Goal: Obtain resource: Download file/media

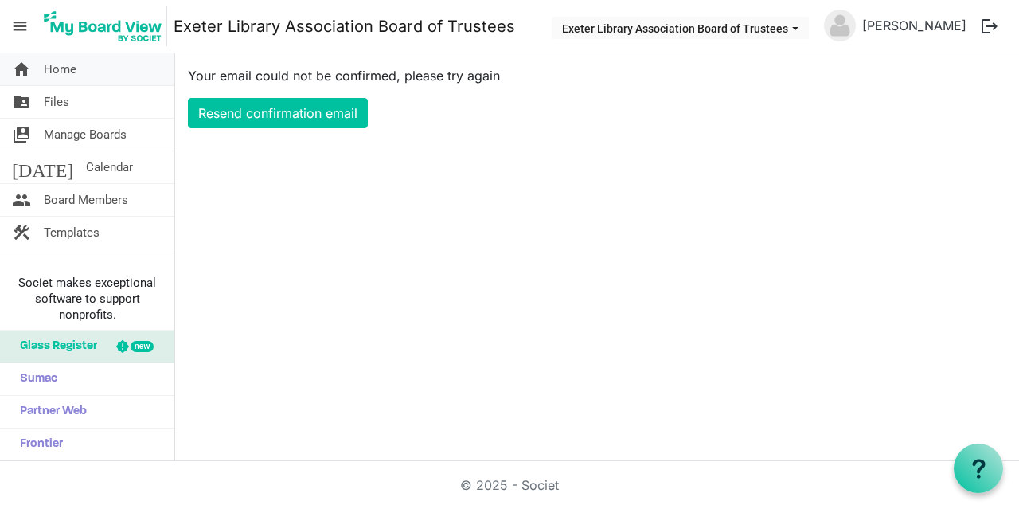
click at [96, 65] on link "home Home" at bounding box center [87, 69] width 174 height 32
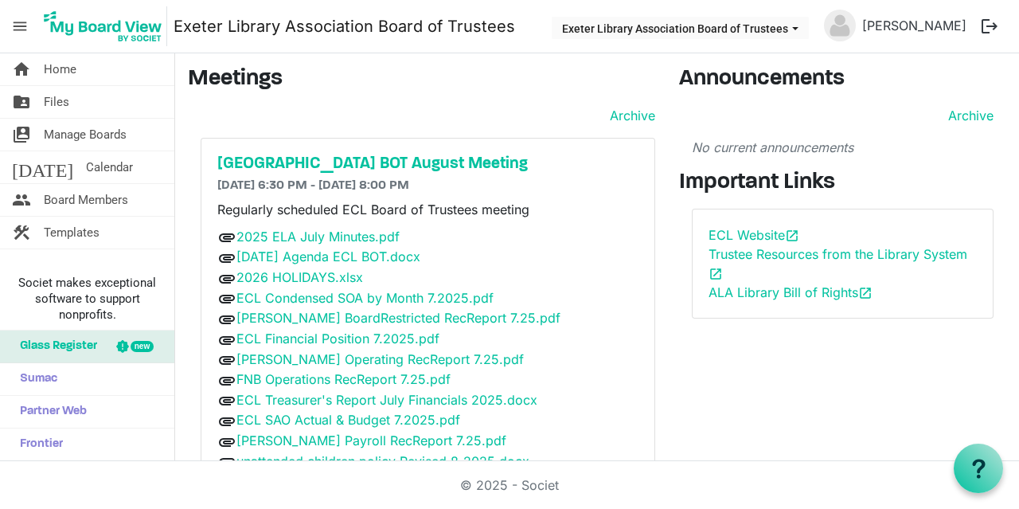
scroll to position [65, 0]
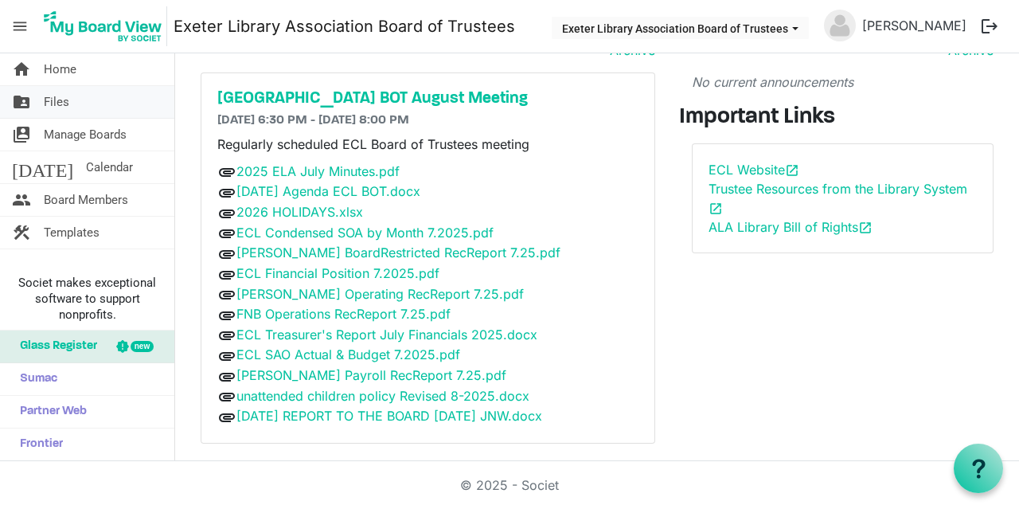
click at [70, 98] on link "folder_shared Files" at bounding box center [87, 102] width 174 height 32
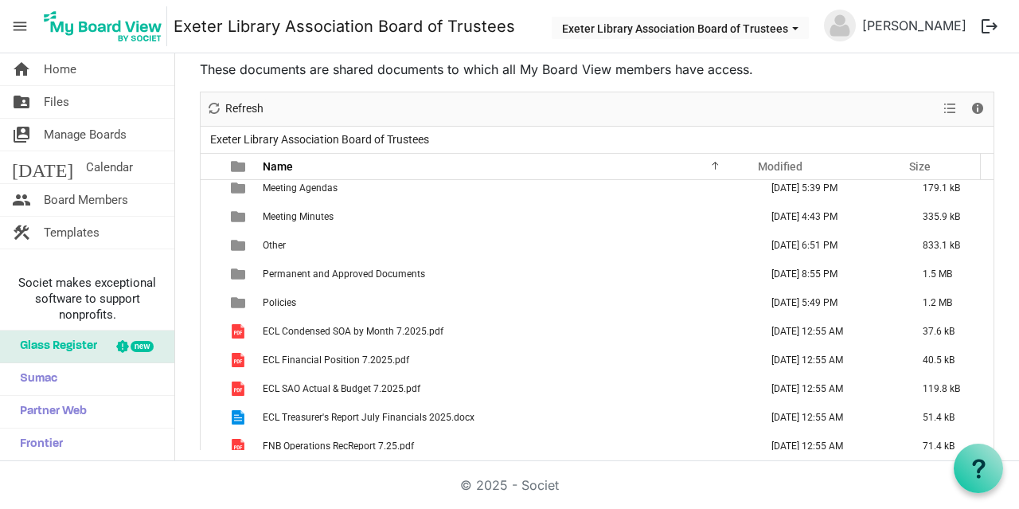
scroll to position [116, 0]
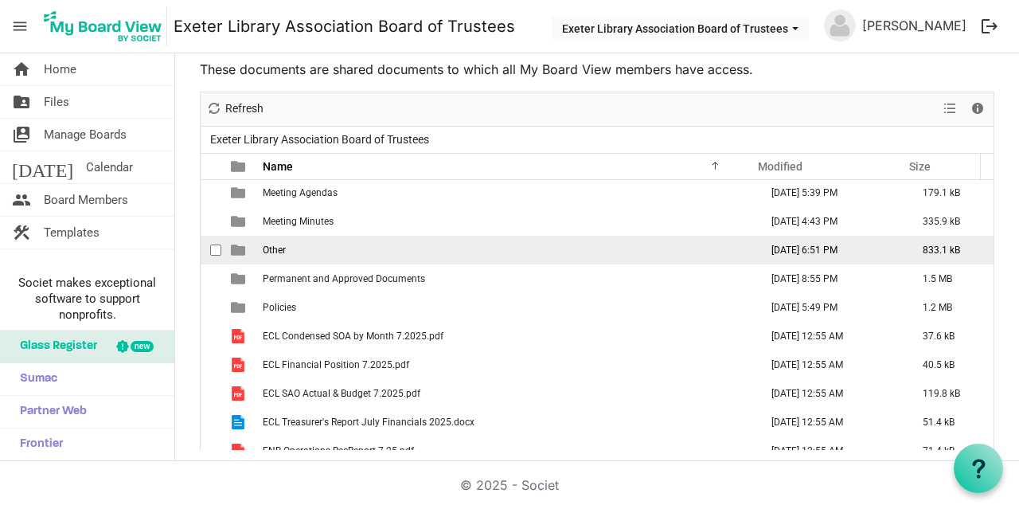
click at [270, 244] on span "Other" at bounding box center [274, 249] width 23 height 11
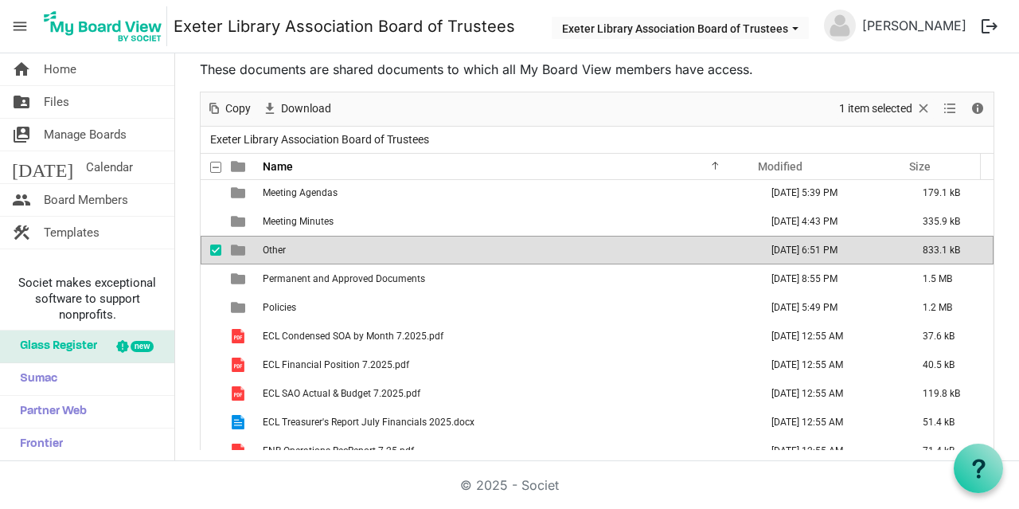
click at [270, 244] on span "Other" at bounding box center [274, 249] width 23 height 11
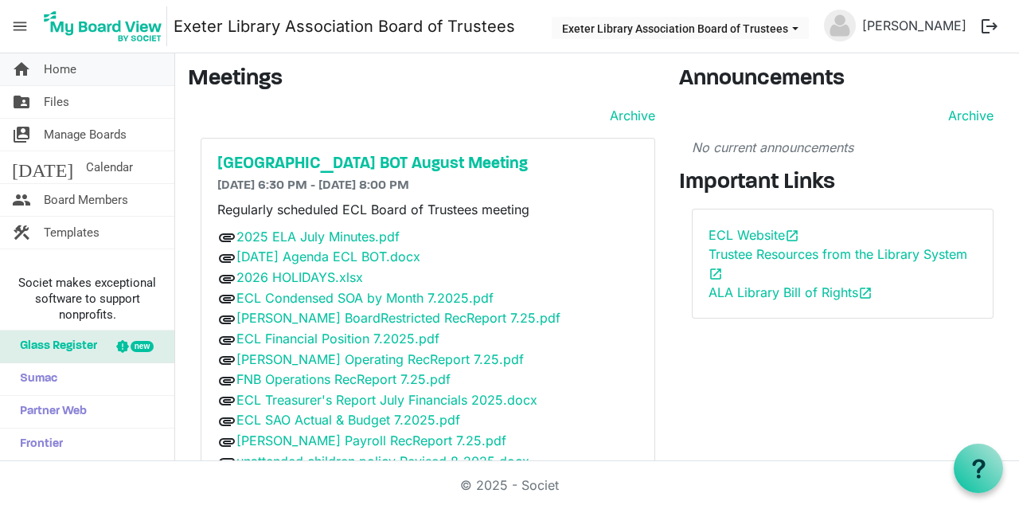
click at [91, 63] on link "home Home" at bounding box center [87, 69] width 174 height 32
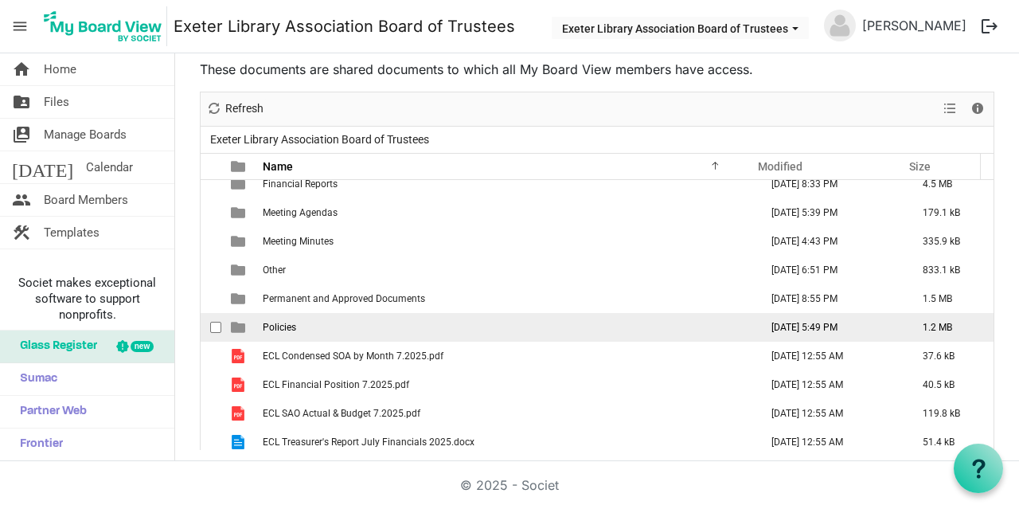
scroll to position [104, 0]
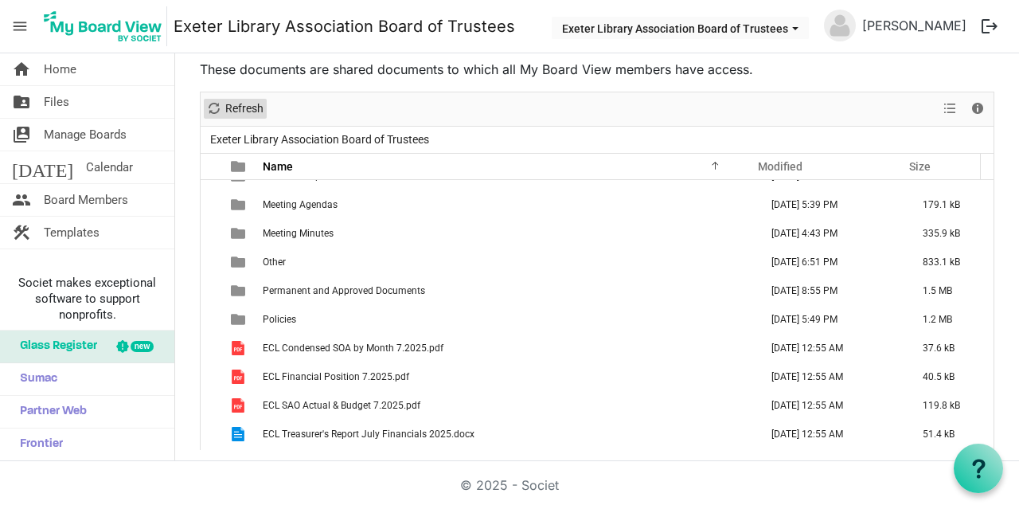
click at [258, 111] on span "Refresh" at bounding box center [244, 109] width 41 height 20
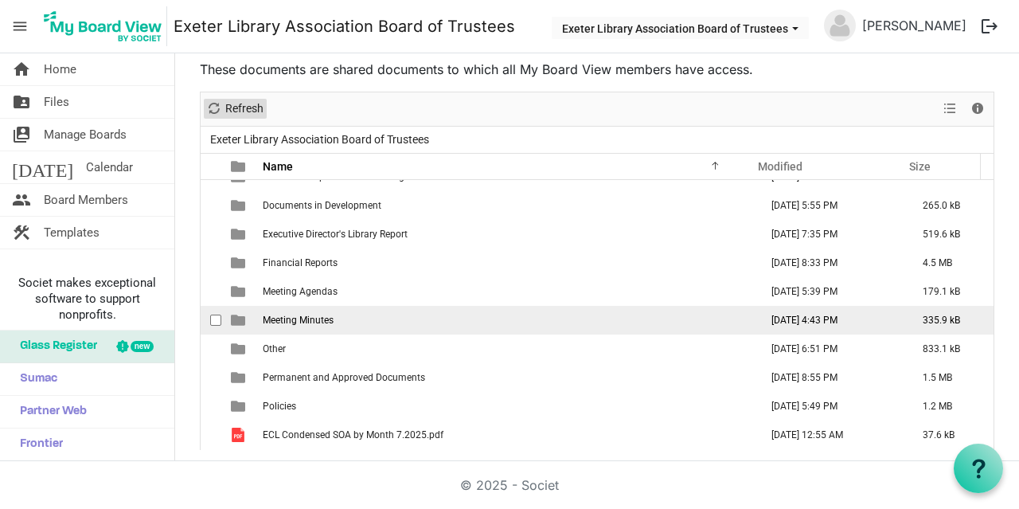
scroll to position [0, 0]
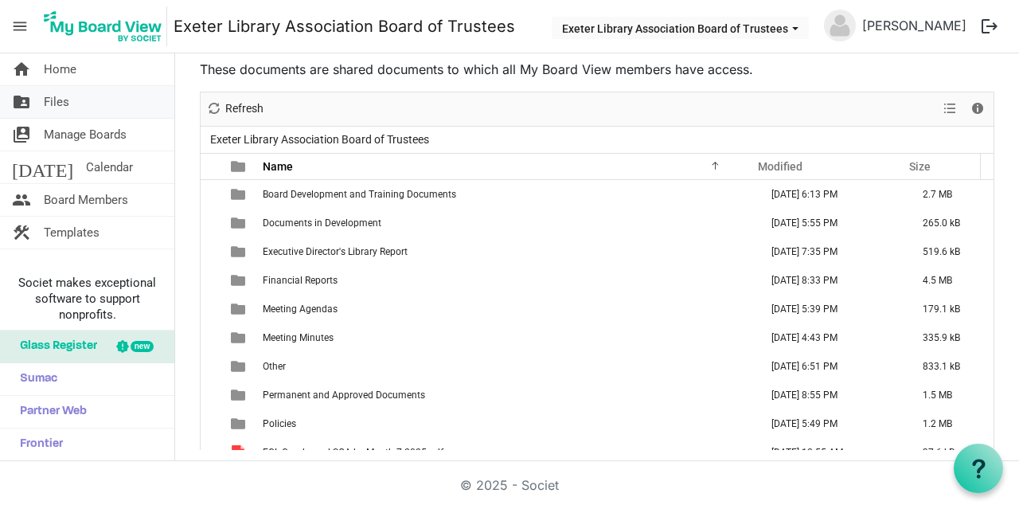
click at [74, 104] on link "folder_shared Files" at bounding box center [87, 102] width 174 height 32
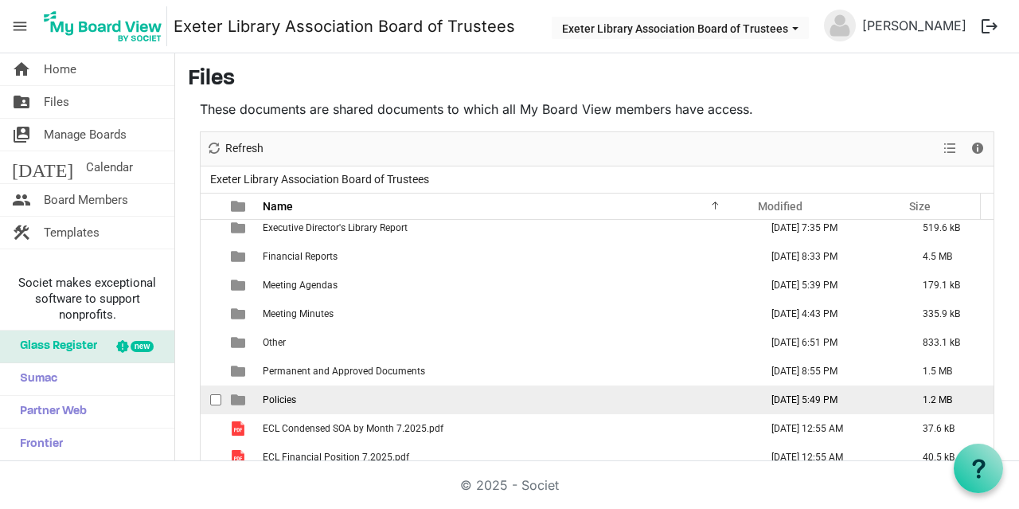
scroll to position [61, 0]
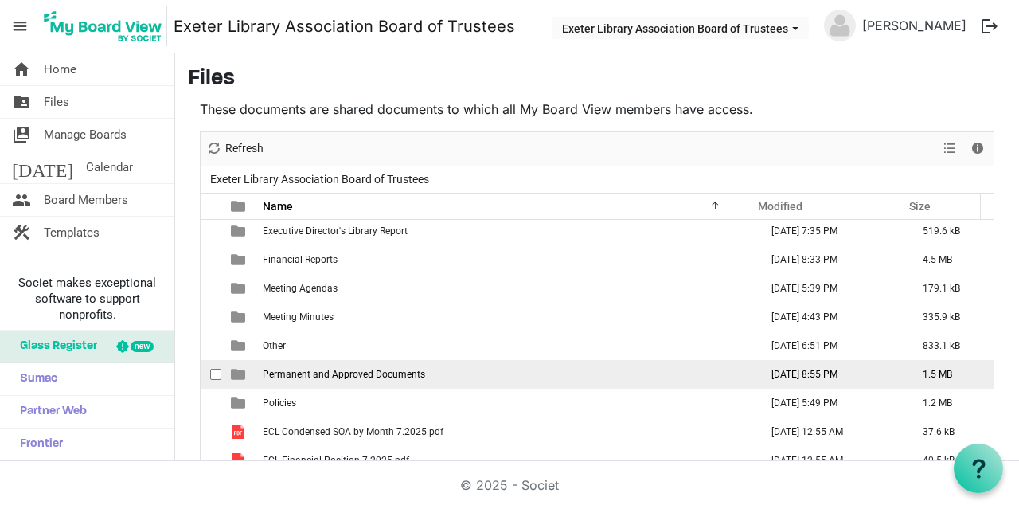
click at [322, 369] on span "Permanent and Approved Documents" at bounding box center [344, 374] width 162 height 11
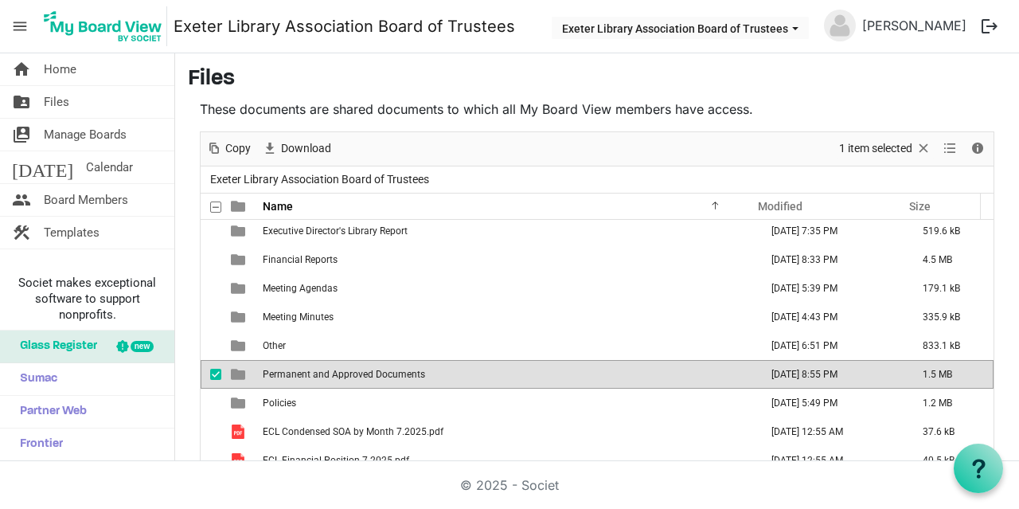
click at [213, 369] on span "checkbox" at bounding box center [215, 374] width 11 height 11
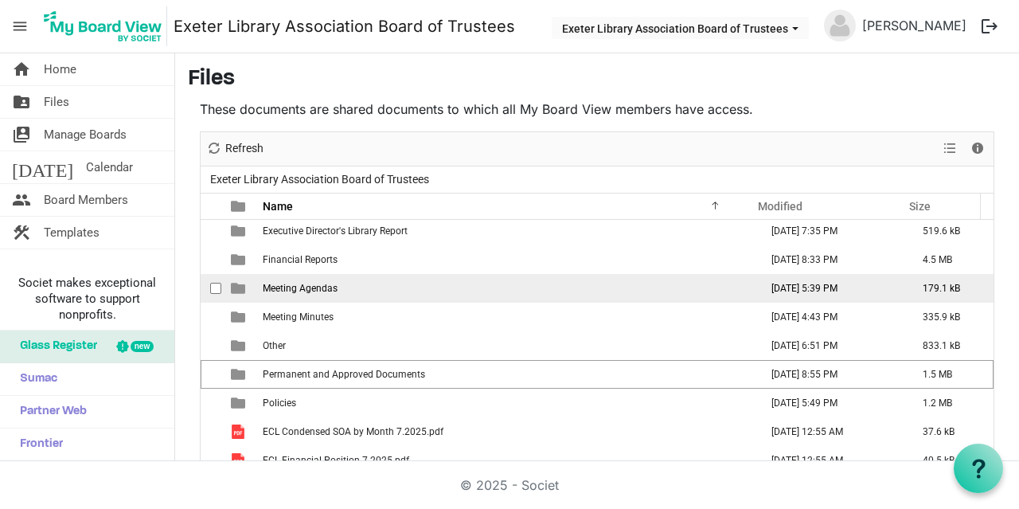
scroll to position [0, 0]
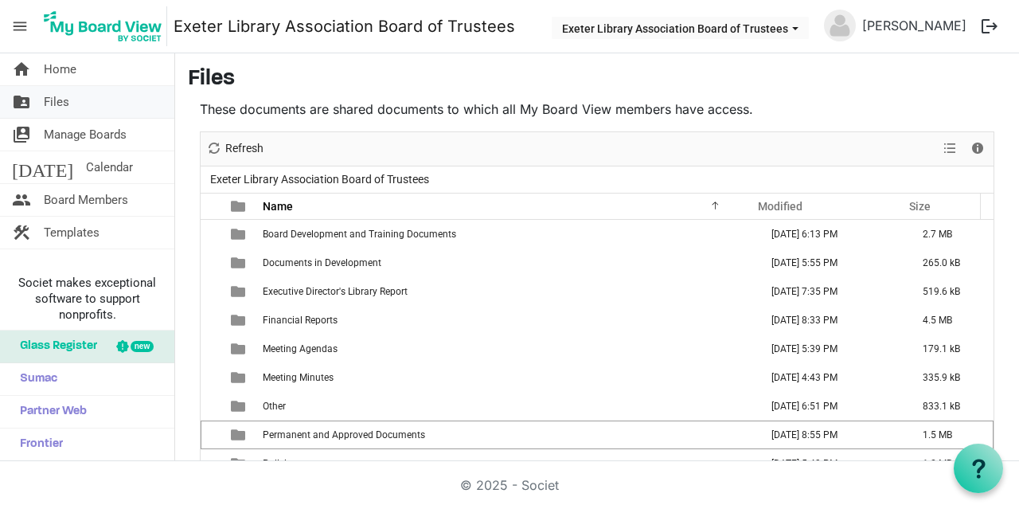
click at [84, 102] on link "folder_shared Files" at bounding box center [87, 102] width 174 height 32
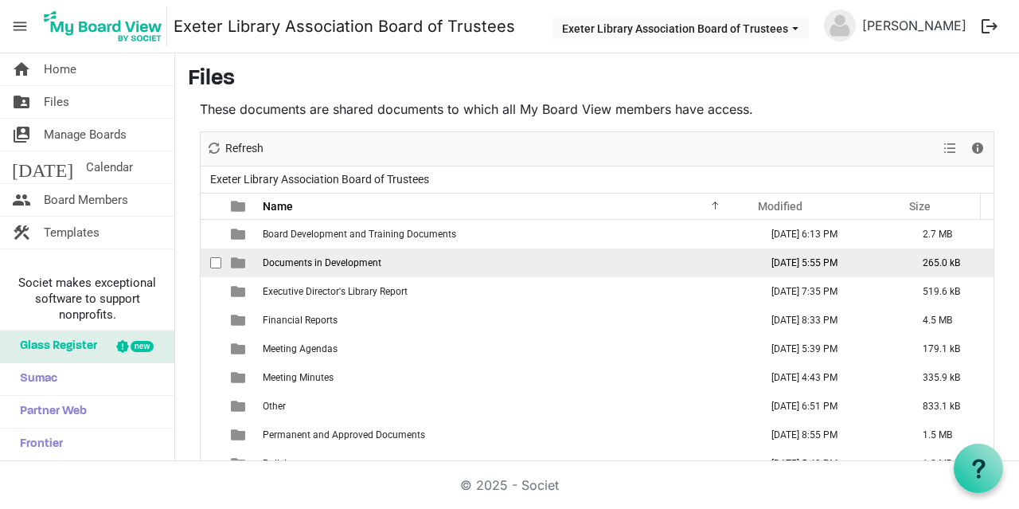
click at [304, 257] on span "Documents in Development" at bounding box center [322, 262] width 119 height 11
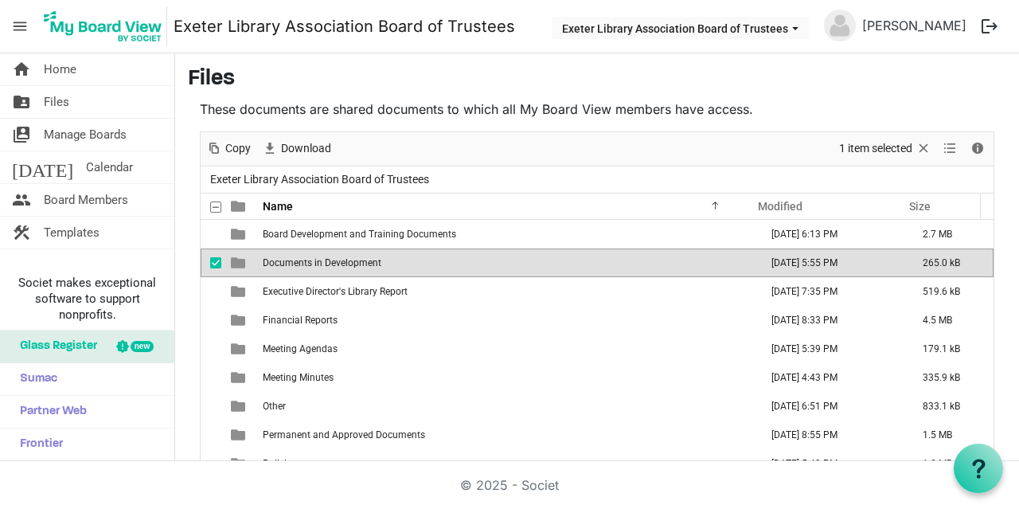
click at [304, 257] on span "Documents in Development" at bounding box center [322, 262] width 119 height 11
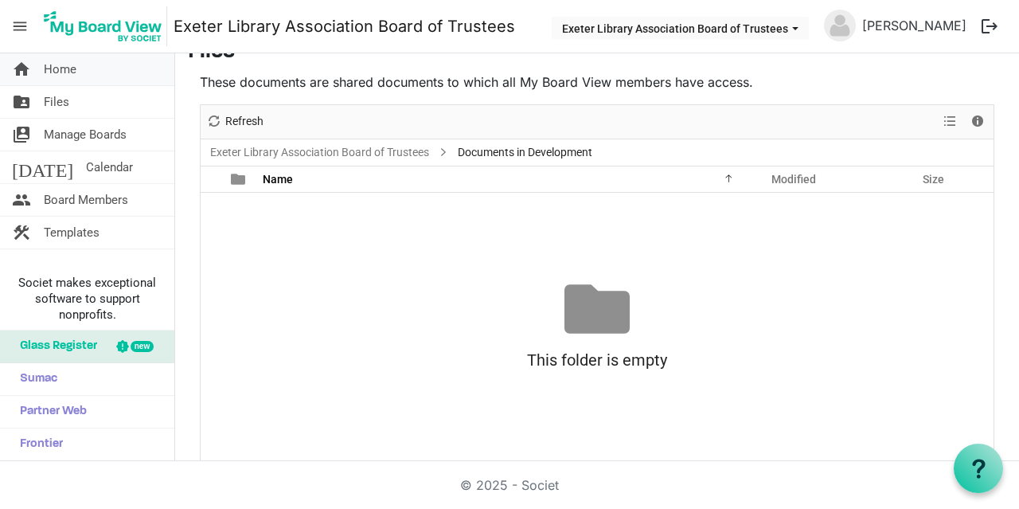
click at [72, 72] on span "Home" at bounding box center [60, 69] width 33 height 32
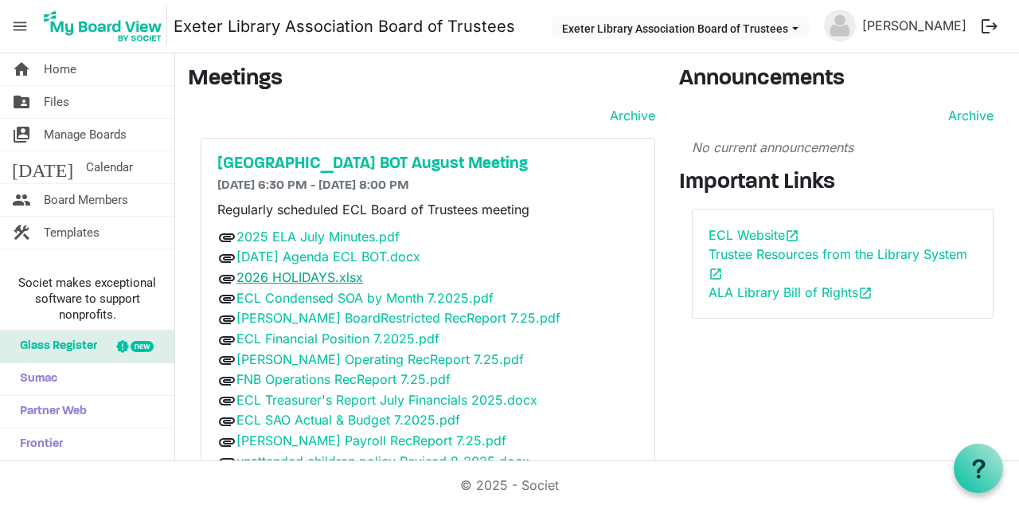
scroll to position [65, 0]
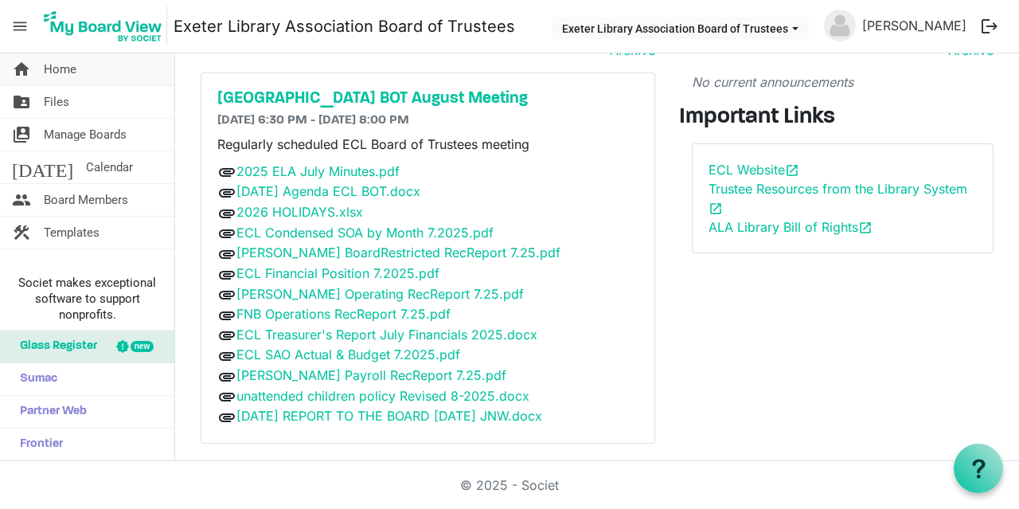
click at [75, 68] on span "Home" at bounding box center [60, 69] width 33 height 32
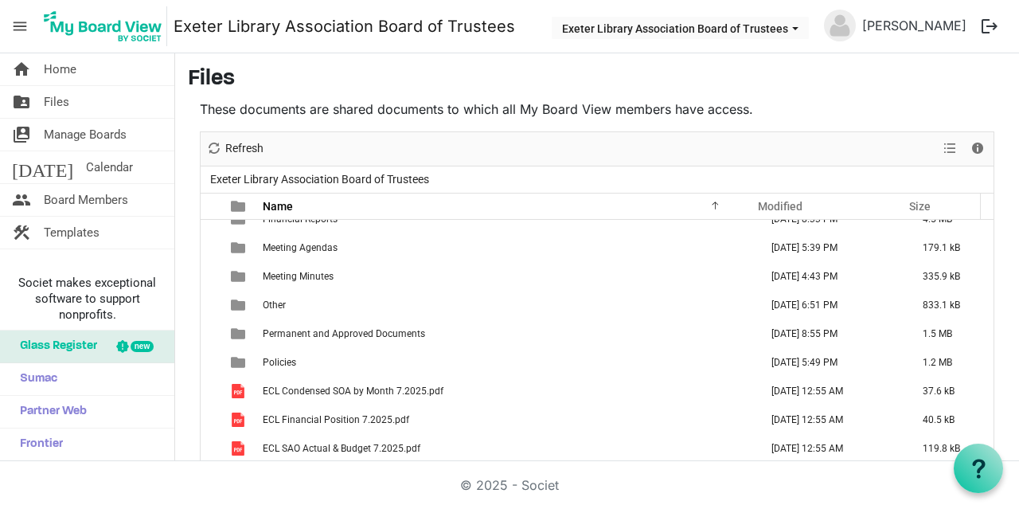
scroll to position [103, 0]
click at [91, 69] on link "home Home" at bounding box center [87, 69] width 174 height 32
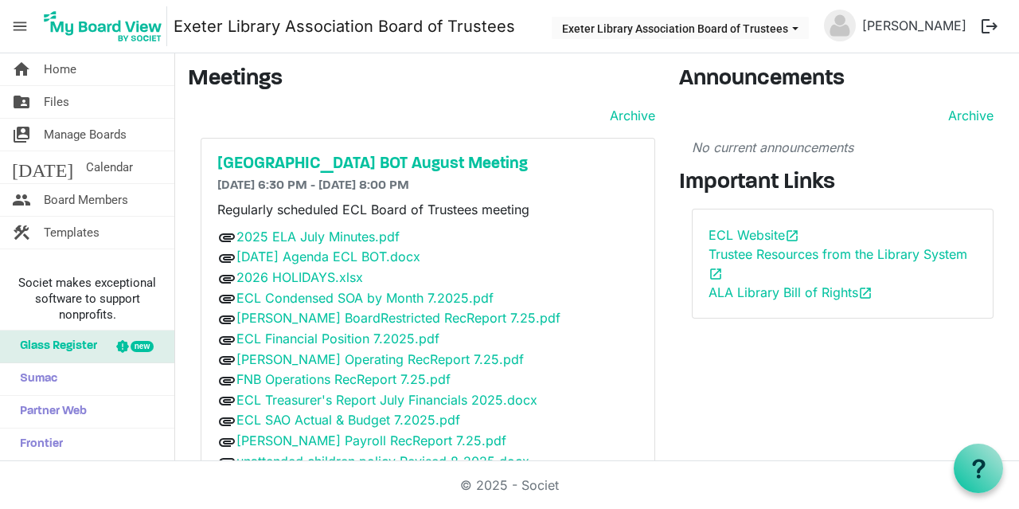
scroll to position [65, 0]
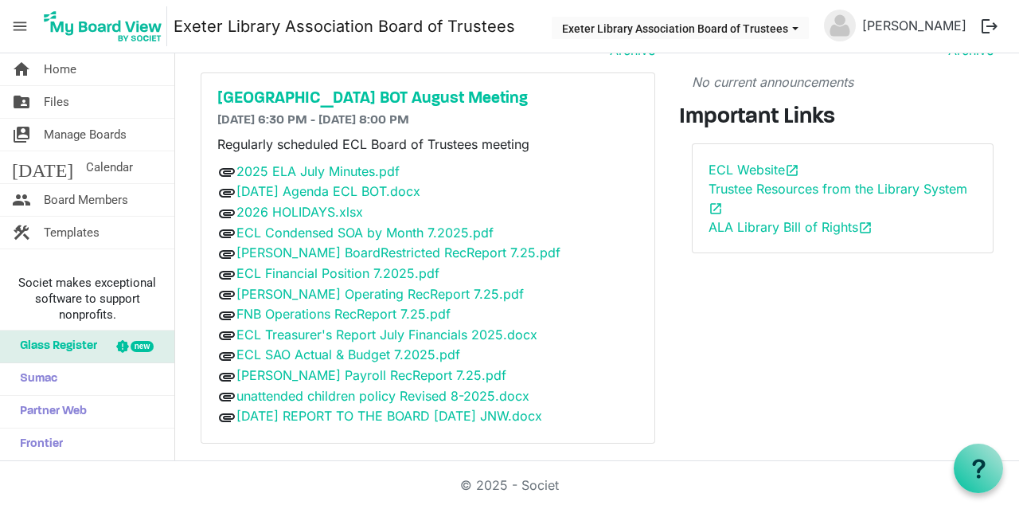
click at [669, 307] on div "Announcements Archive No current announcements Important Links ECL Website open…" at bounding box center [842, 228] width 351 height 455
click at [51, 104] on span "Files" at bounding box center [56, 102] width 25 height 32
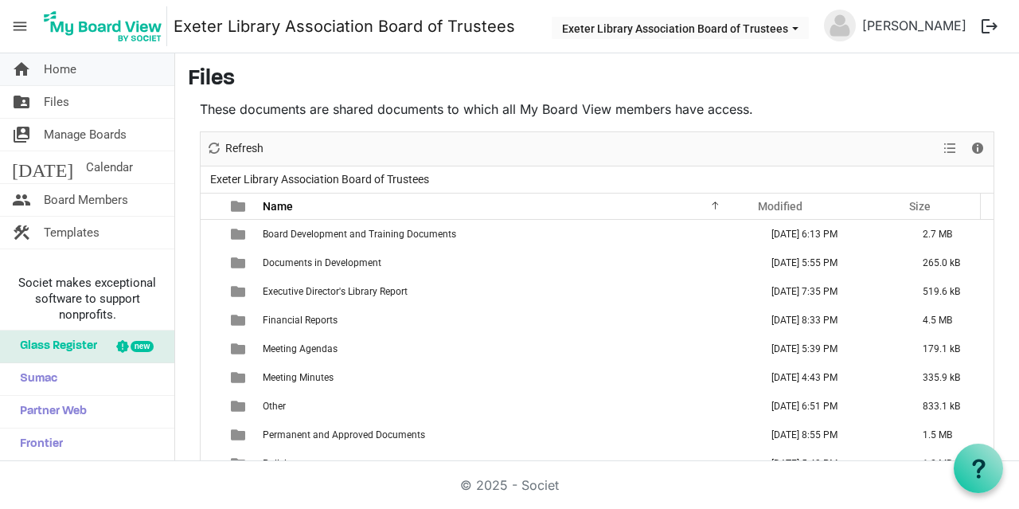
click at [71, 72] on span "Home" at bounding box center [60, 69] width 33 height 32
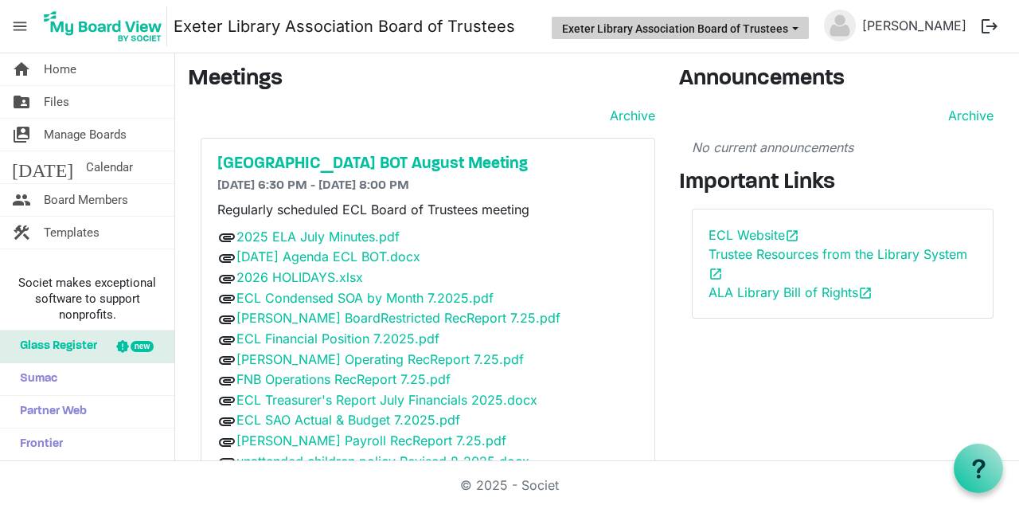
click at [800, 26] on span "Exeter Library Association Board of Trustees dropdownbutton" at bounding box center [795, 28] width 14 height 6
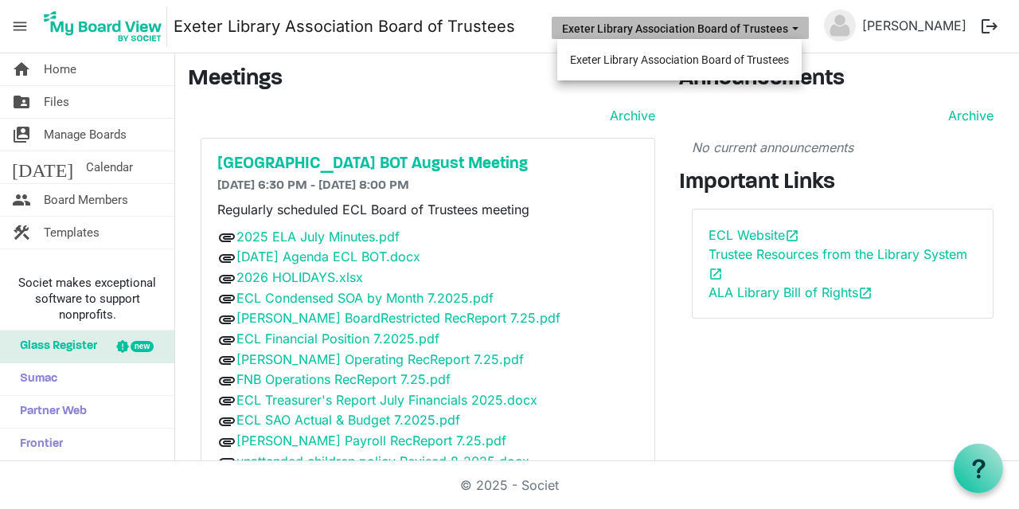
click at [800, 26] on span "Exeter Library Association Board of Trustees dropdownbutton" at bounding box center [795, 28] width 14 height 6
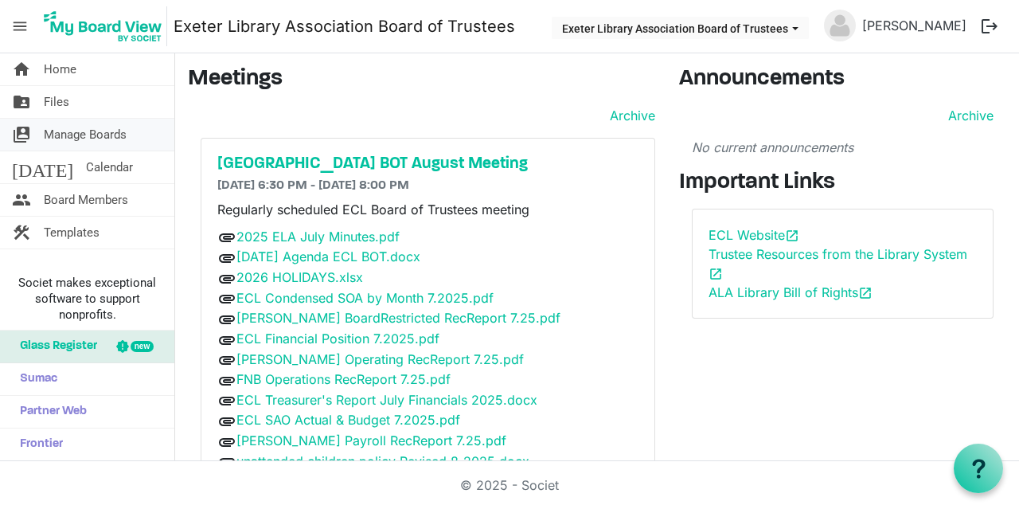
click at [97, 138] on span "Manage Boards" at bounding box center [85, 135] width 83 height 32
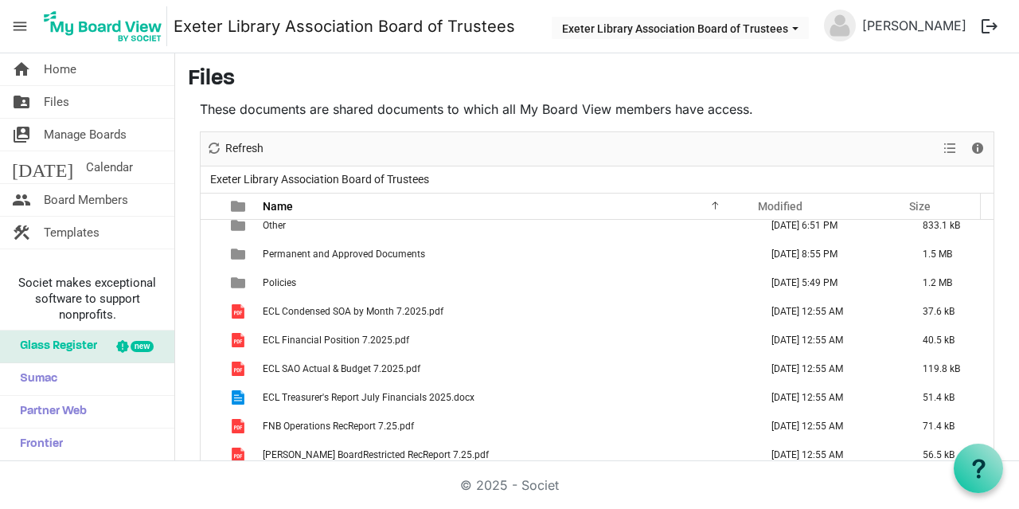
scroll to position [217, 0]
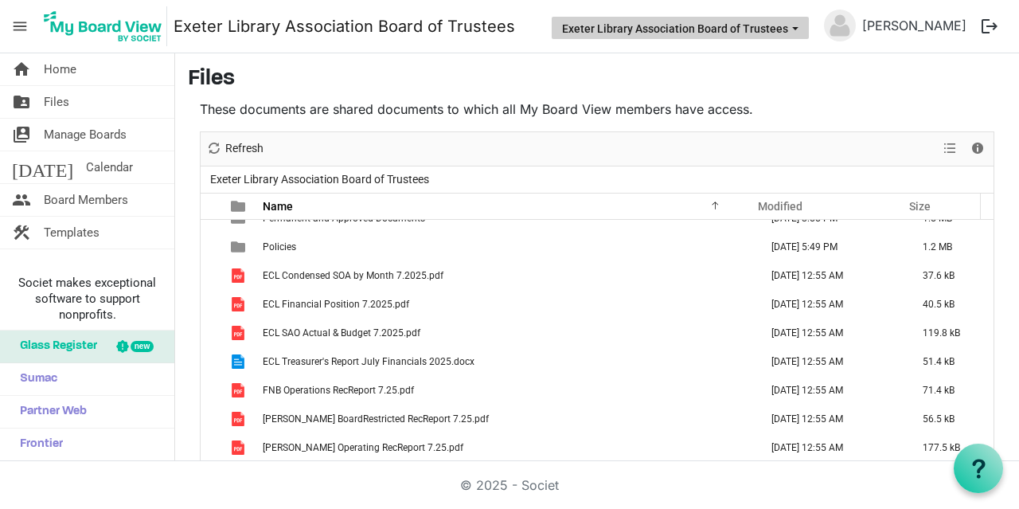
click at [757, 29] on button "Exeter Library Association Board of Trustees" at bounding box center [680, 28] width 257 height 22
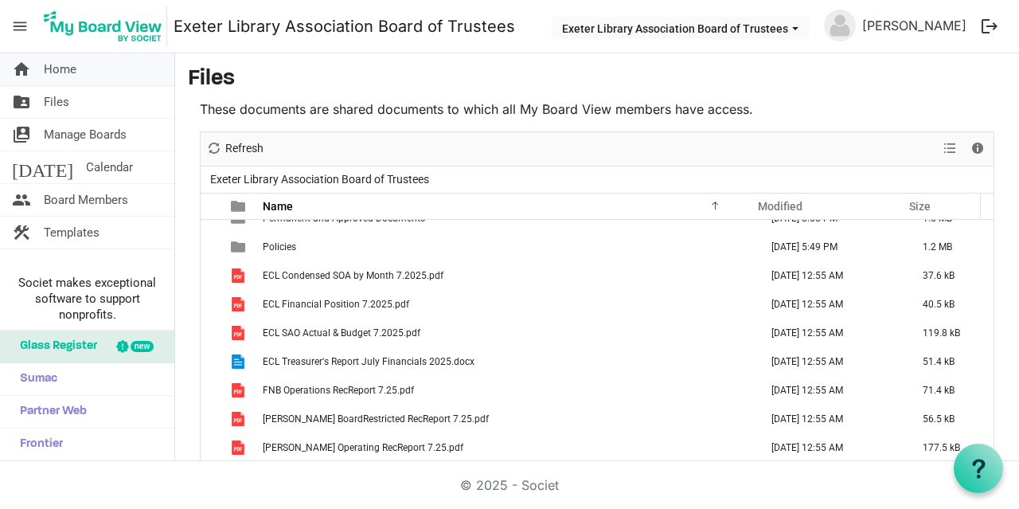
click at [108, 60] on link "home Home" at bounding box center [87, 69] width 174 height 32
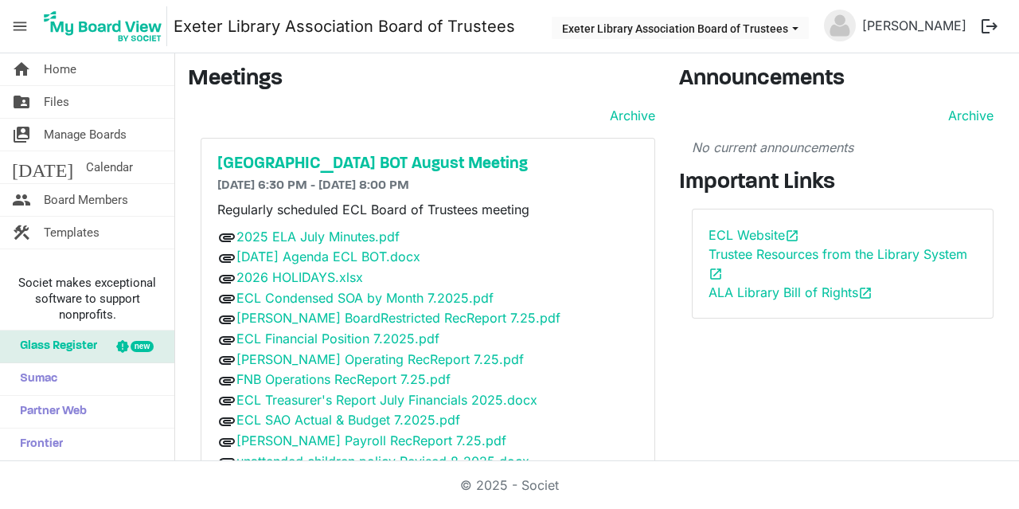
click at [14, 22] on span "menu" at bounding box center [20, 26] width 30 height 30
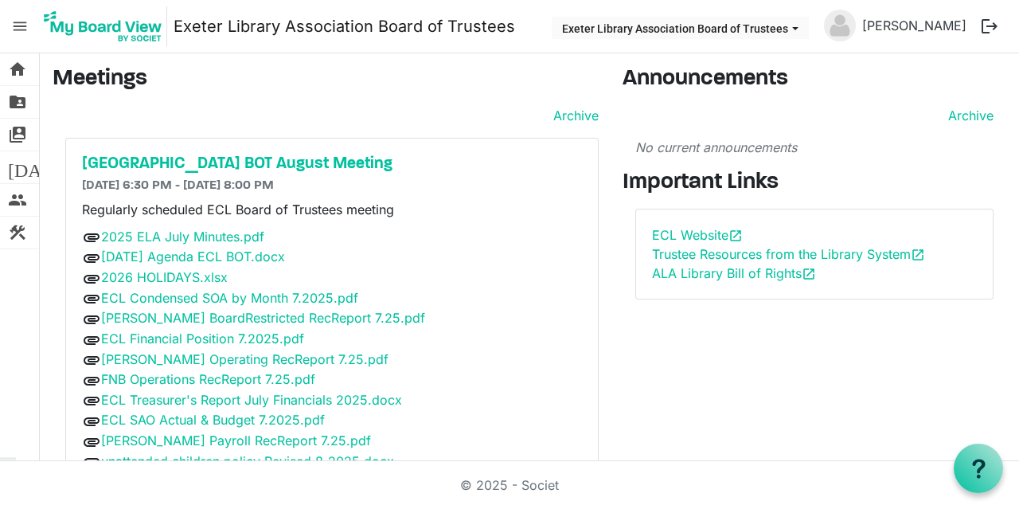
click at [14, 22] on span "menu" at bounding box center [20, 26] width 30 height 30
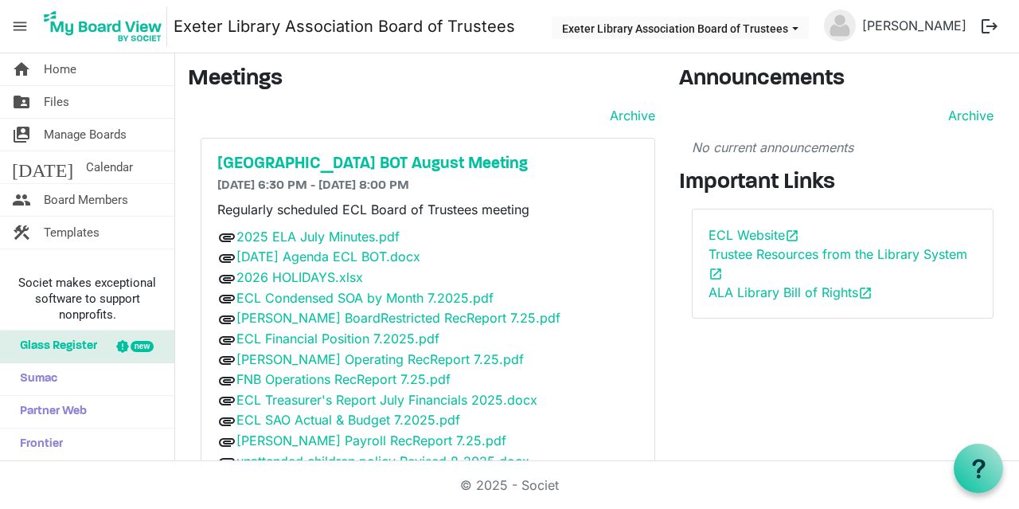
click at [12, 22] on span "menu" at bounding box center [20, 26] width 30 height 30
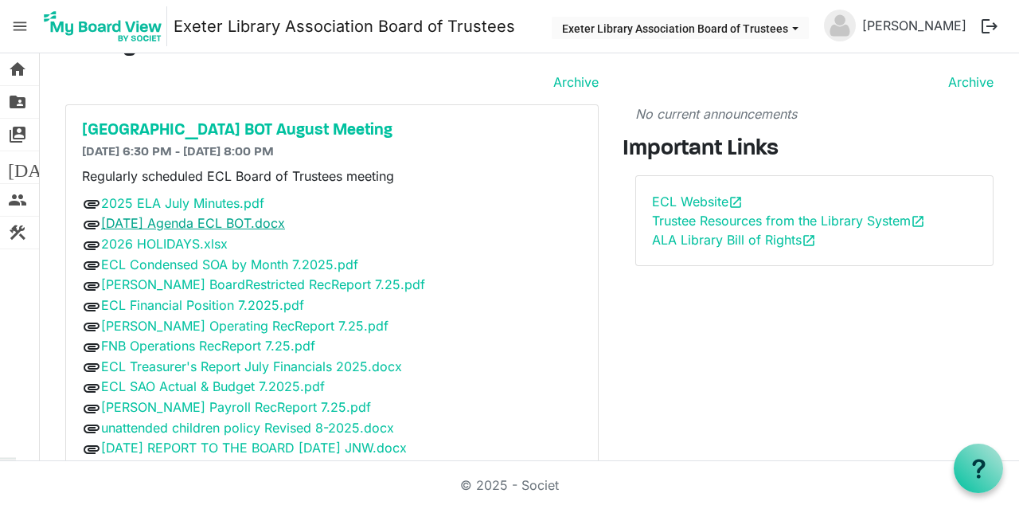
scroll to position [65, 0]
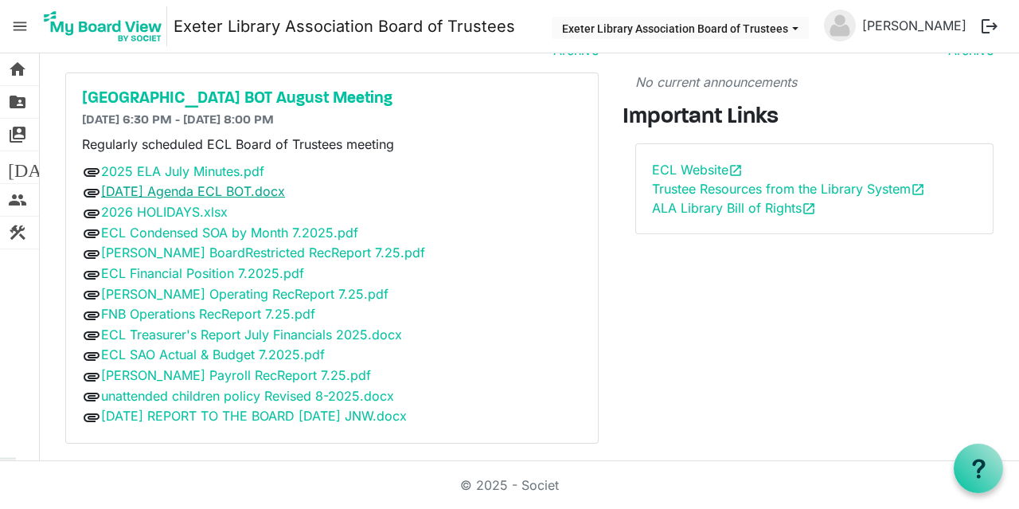
click at [276, 190] on link "[DATE] Agenda ECL BOT.docx" at bounding box center [193, 191] width 184 height 16
click at [197, 169] on link "2025 ELA July Minutes.pdf" at bounding box center [182, 171] width 163 height 16
click at [785, 306] on div "Announcements Archive No current announcements Important Links ECL Website open…" at bounding box center [815, 228] width 408 height 455
click at [202, 191] on link "[DATE] Agenda ECL BOT.docx" at bounding box center [193, 191] width 184 height 16
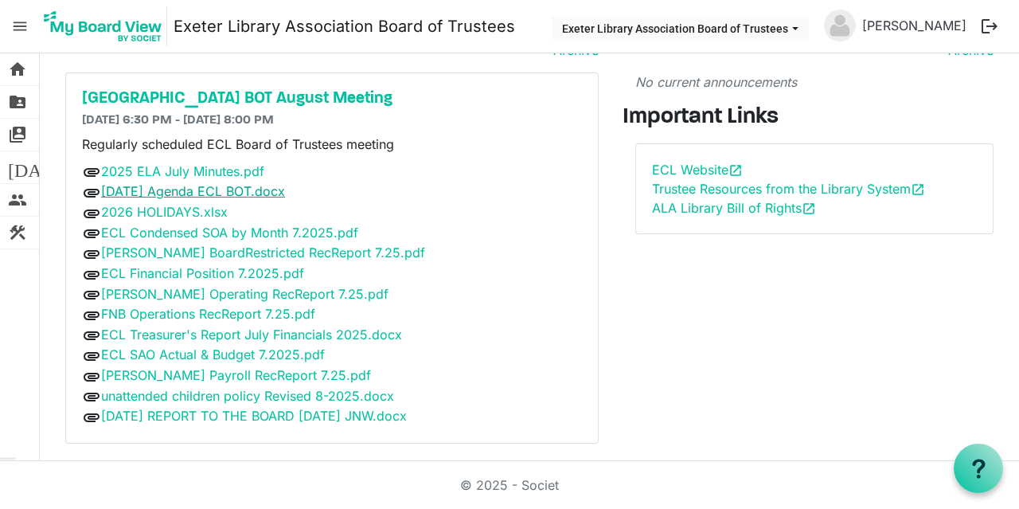
click at [209, 184] on link "[DATE] Agenda ECL BOT.docx" at bounding box center [193, 191] width 184 height 16
click at [161, 213] on link "2026 HOLIDAYS.xlsx" at bounding box center [164, 212] width 127 height 16
